Goal: Transaction & Acquisition: Download file/media

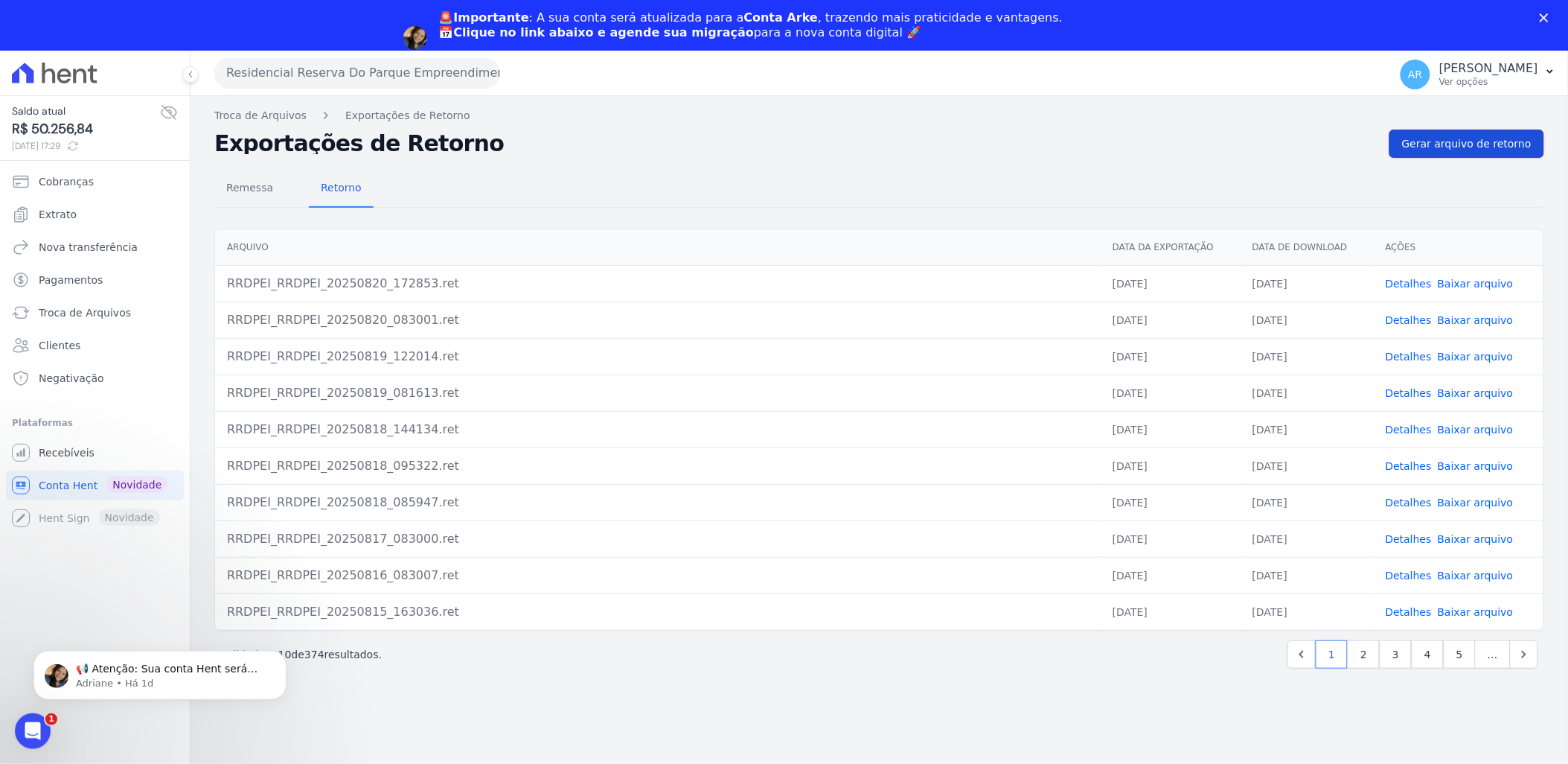
click at [1460, 140] on span "Gerar arquivo de retorno" at bounding box center [1467, 144] width 130 height 15
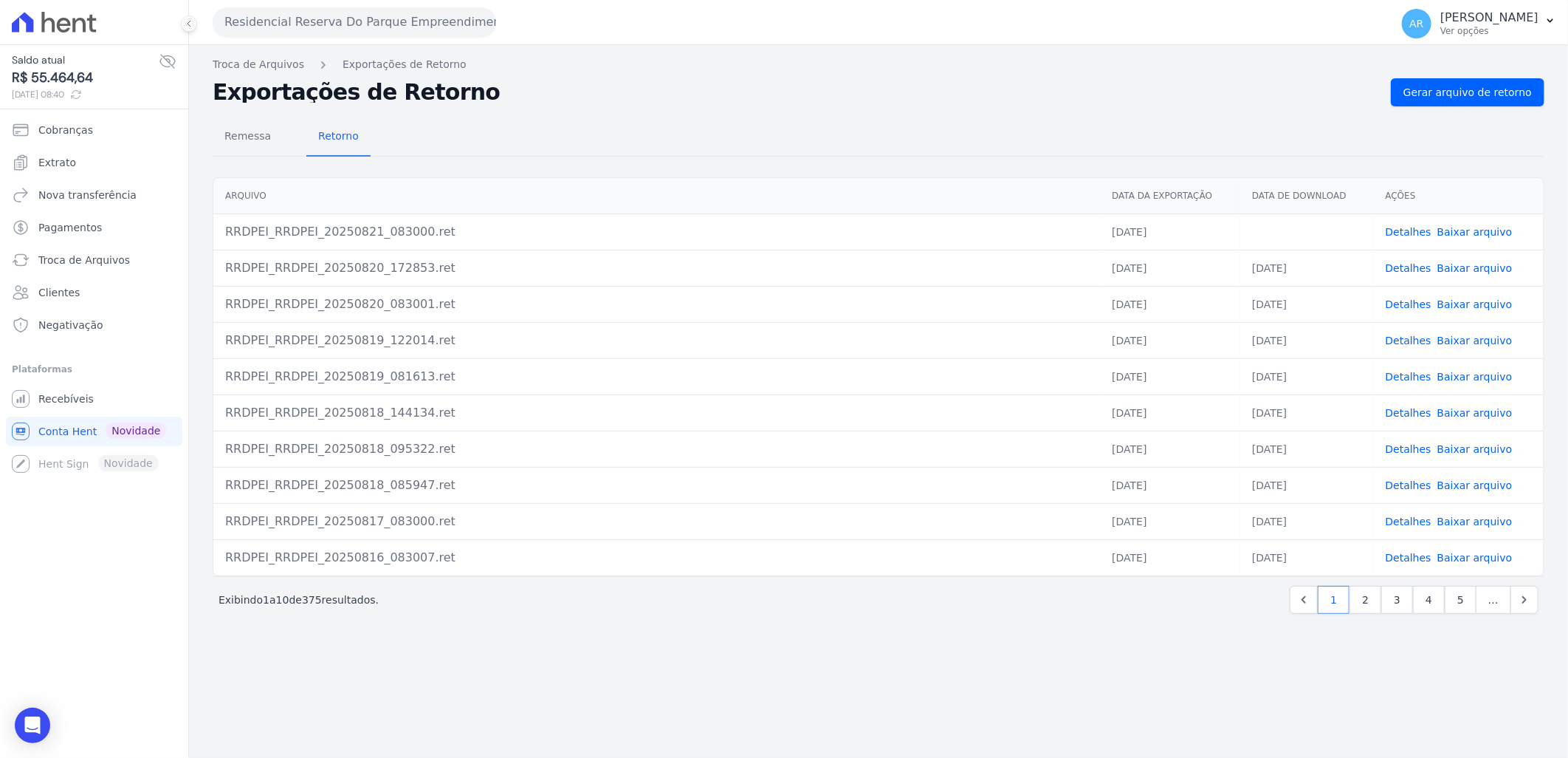
click at [1480, 243] on td "Detalhes Baixar arquivo" at bounding box center [1458, 231] width 170 height 36
click at [1489, 226] on link "Baixar arquivo" at bounding box center [1475, 232] width 75 height 12
